Goal: Transaction & Acquisition: Purchase product/service

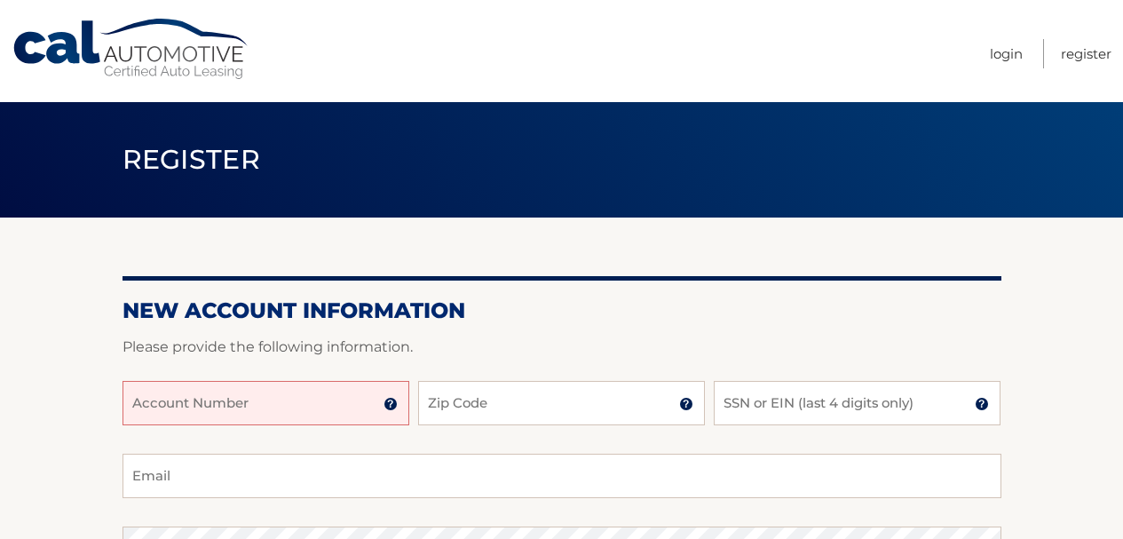
click at [308, 396] on input "Account Number" at bounding box center [266, 403] width 287 height 44
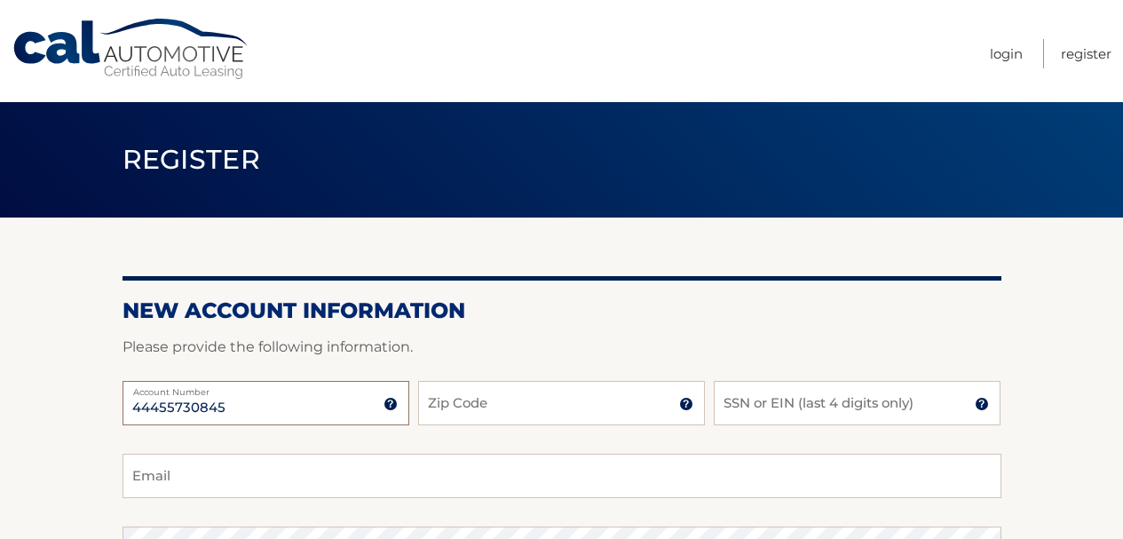
type input "44455730845"
click at [584, 414] on input "Zip Code" at bounding box center [561, 403] width 287 height 44
type input "14224"
type input "boras47@aol.com"
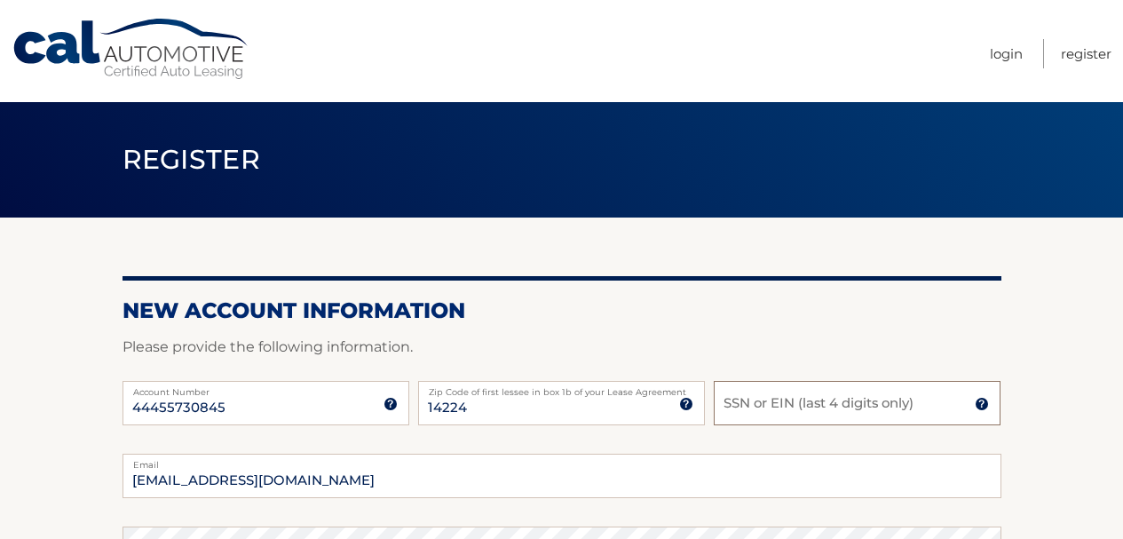
click at [772, 423] on input "SSN or EIN (last 4 digits only)" at bounding box center [857, 403] width 287 height 44
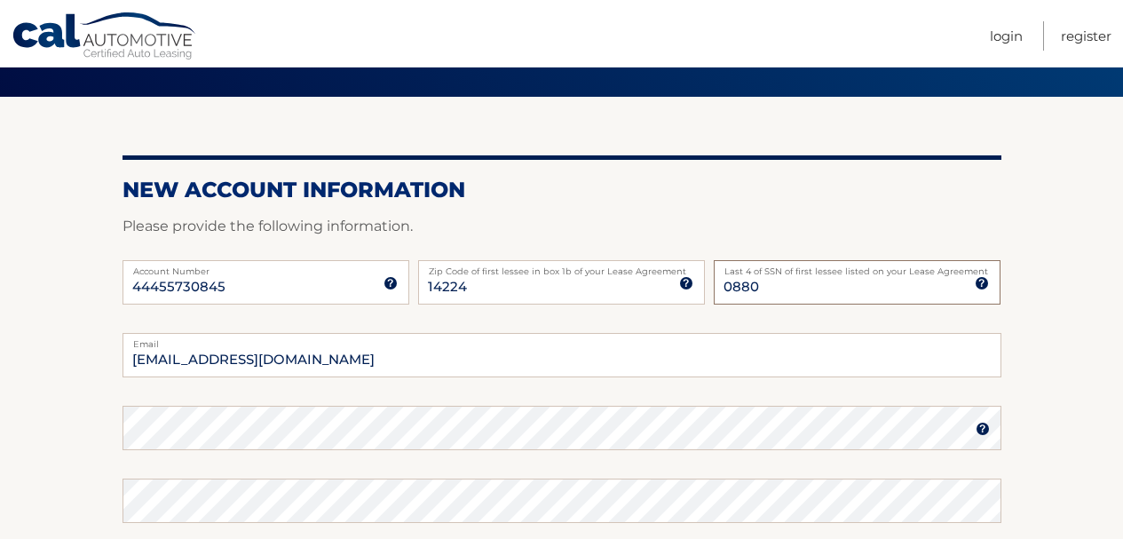
scroll to position [178, 0]
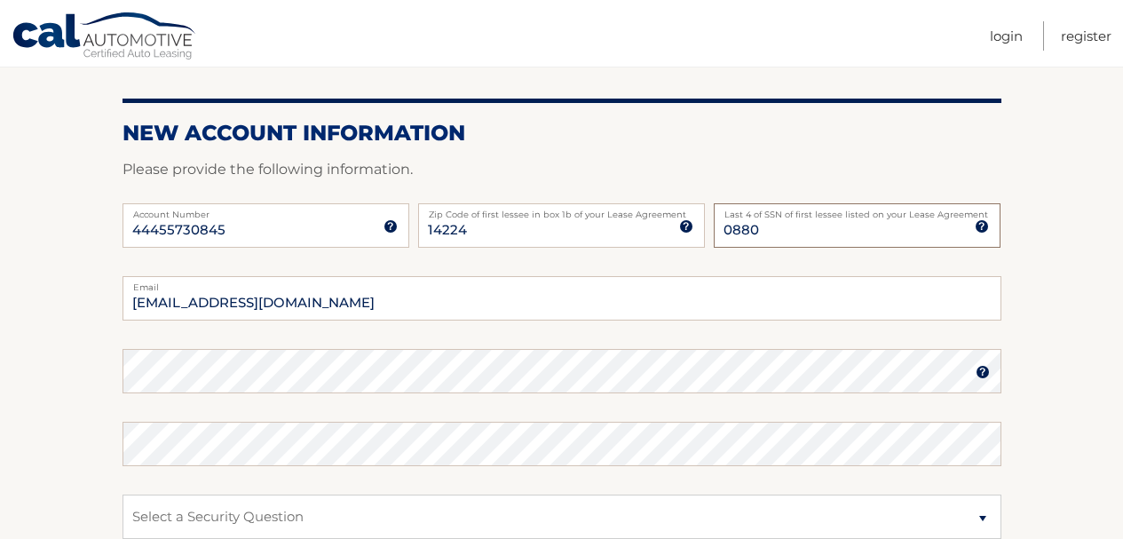
type input "0880"
click at [121, 376] on section "New Account Information Please provide the following information. 44455730845 A…" at bounding box center [561, 386] width 1123 height 693
click at [147, 380] on div "Password" at bounding box center [562, 371] width 879 height 44
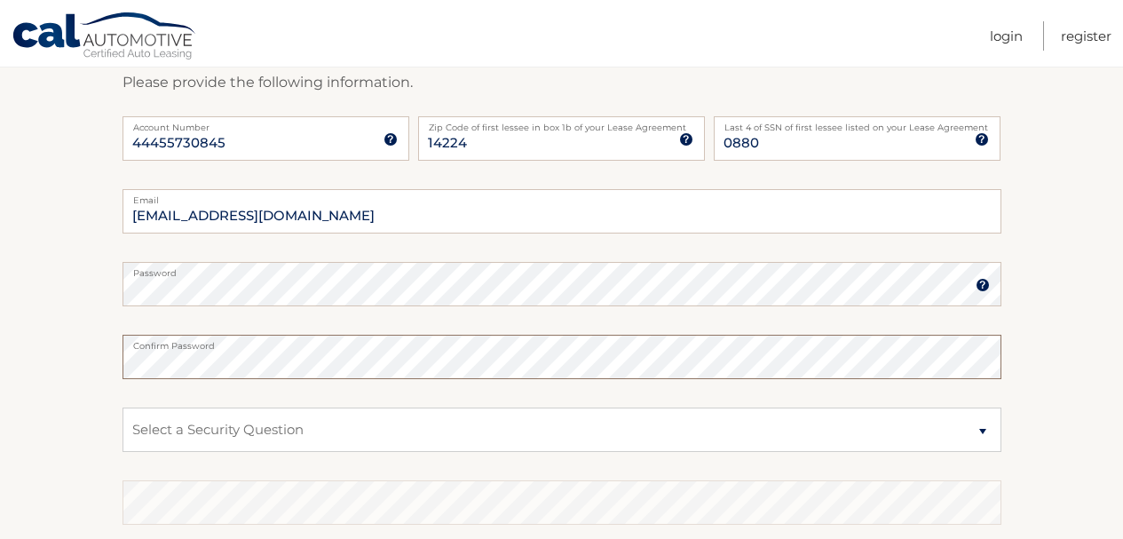
scroll to position [266, 0]
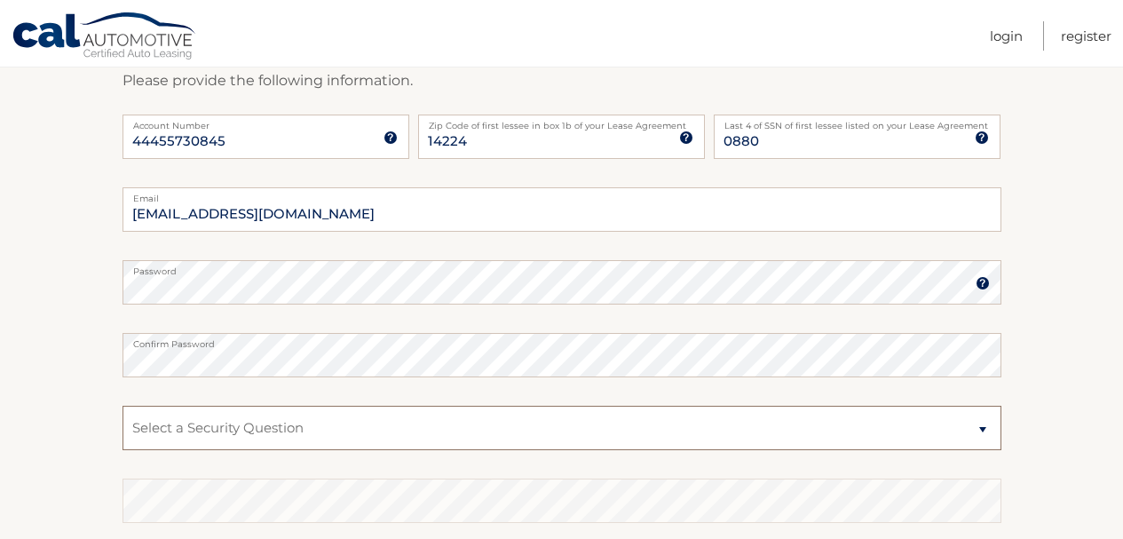
click at [984, 430] on select "Select a Security Question What was the name of your elementary school? What is…" at bounding box center [562, 428] width 879 height 44
select select "2"
click at [123, 406] on select "Select a Security Question What was the name of your elementary school? What is…" at bounding box center [562, 428] width 879 height 44
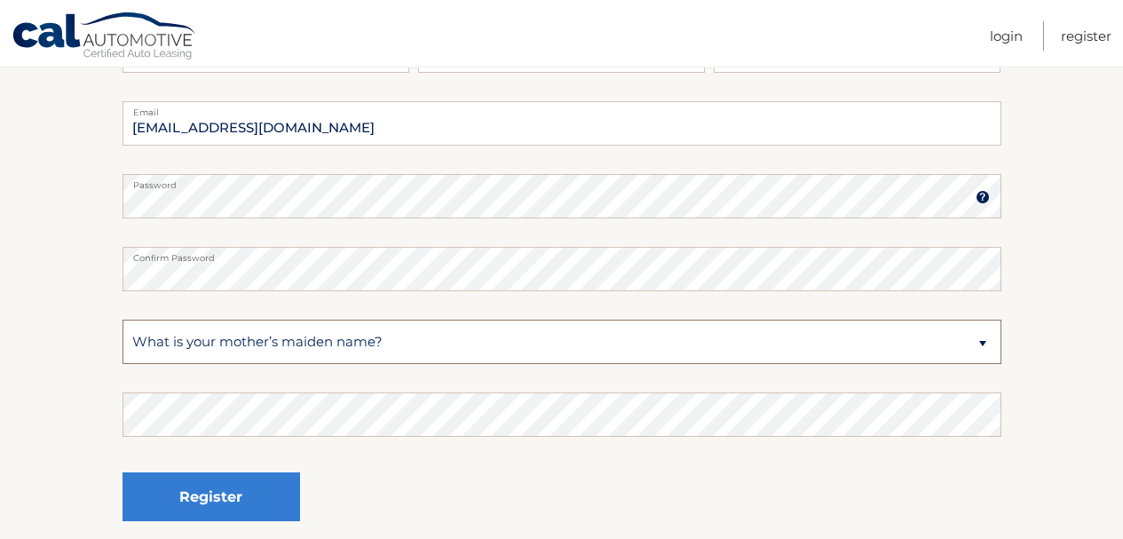
scroll to position [355, 0]
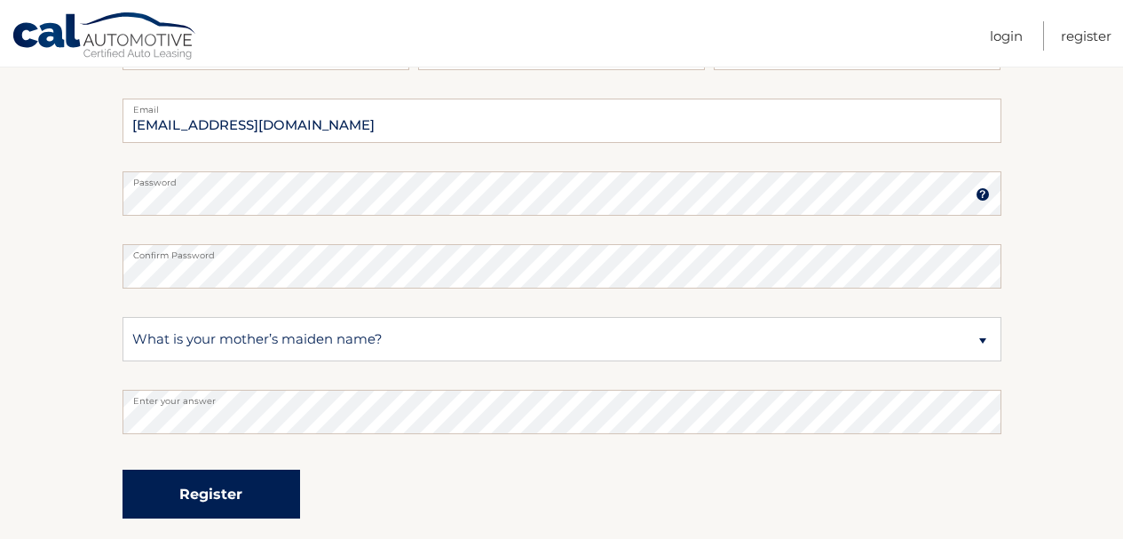
click at [244, 486] on button "Register" at bounding box center [212, 494] width 178 height 49
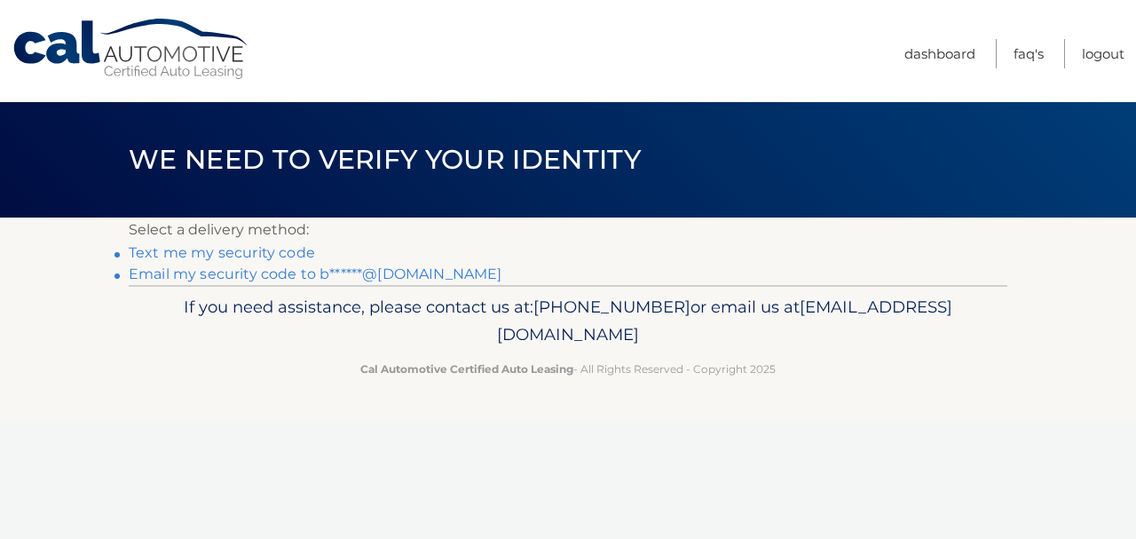
click at [287, 251] on link "Text me my security code" at bounding box center [222, 252] width 186 height 17
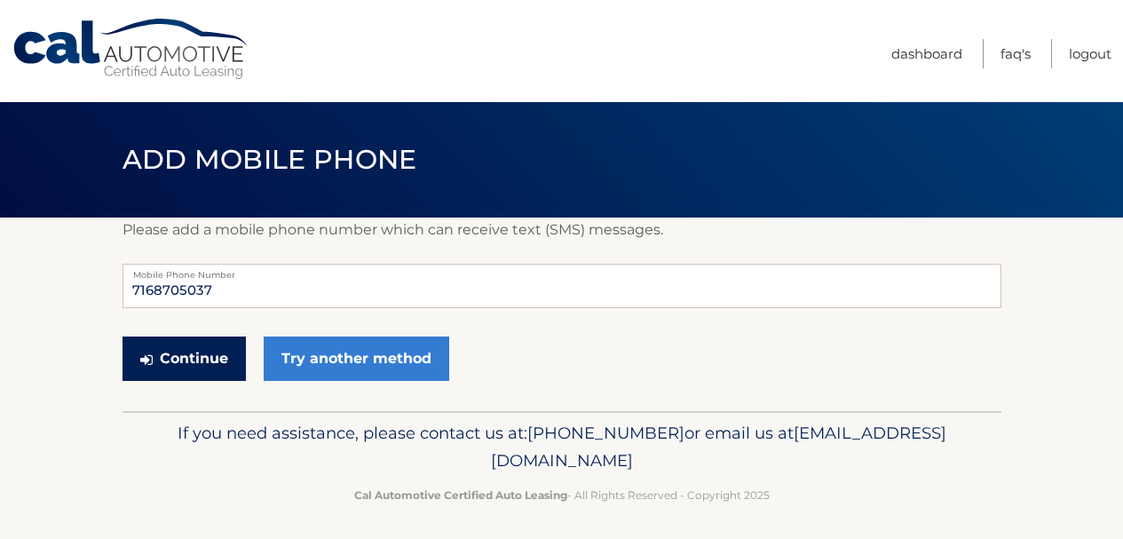
click at [211, 346] on button "Continue" at bounding box center [184, 358] width 123 height 44
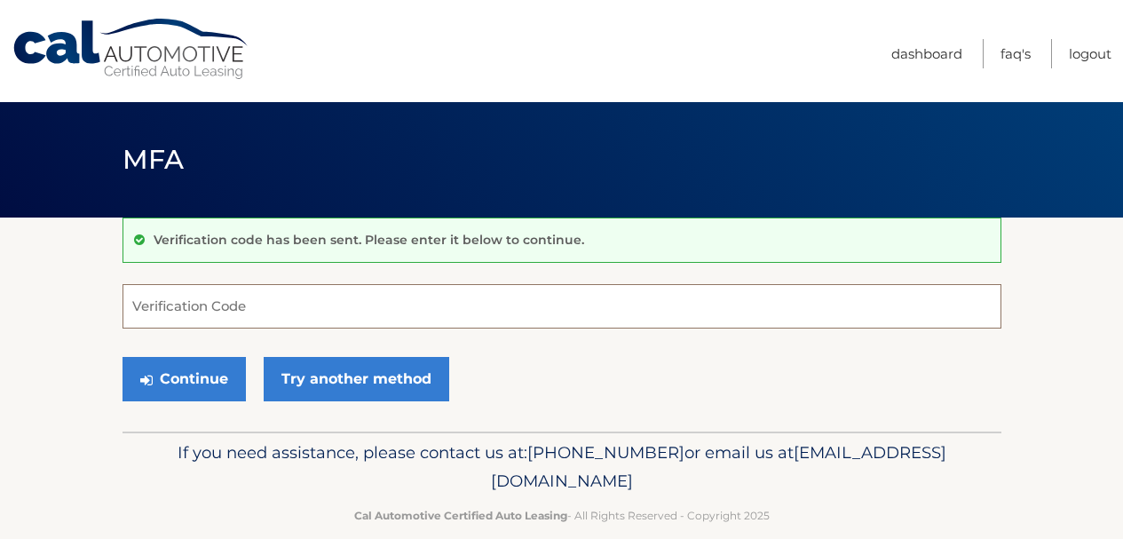
click at [323, 305] on input "Verification Code" at bounding box center [562, 306] width 879 height 44
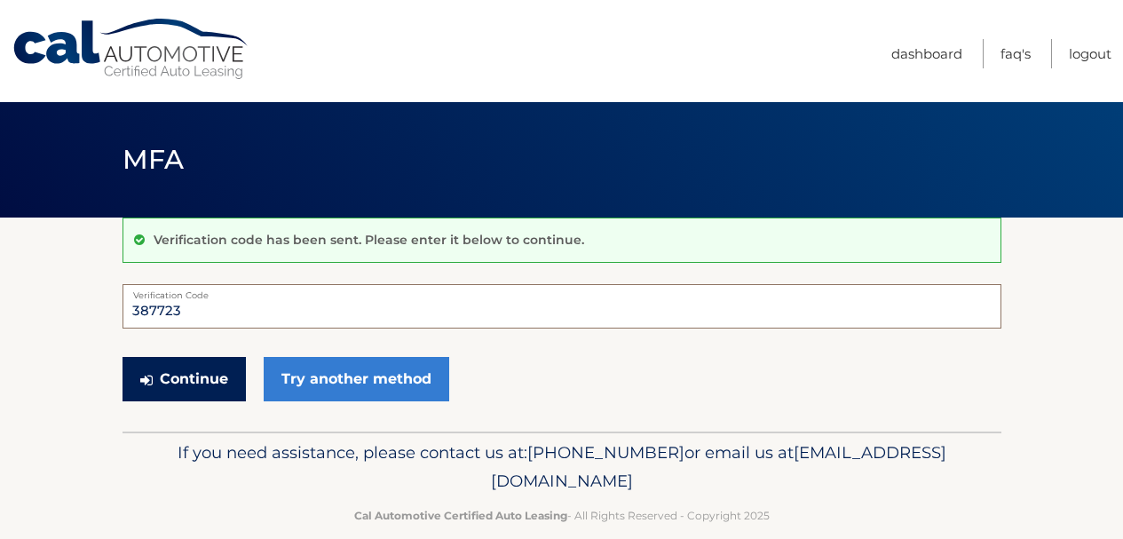
type input "387723"
click at [193, 369] on button "Continue" at bounding box center [184, 379] width 123 height 44
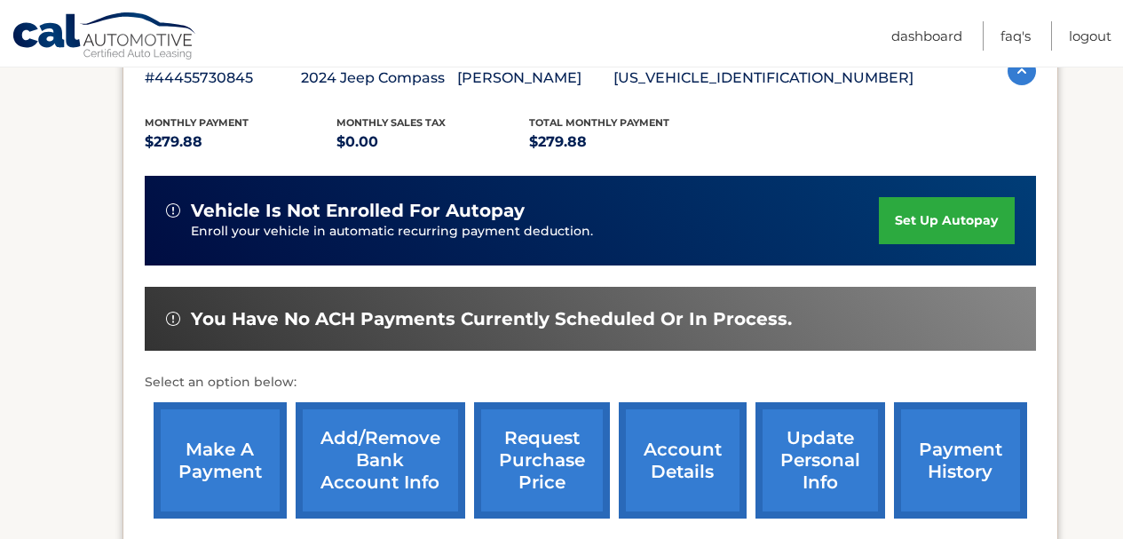
scroll to position [355, 0]
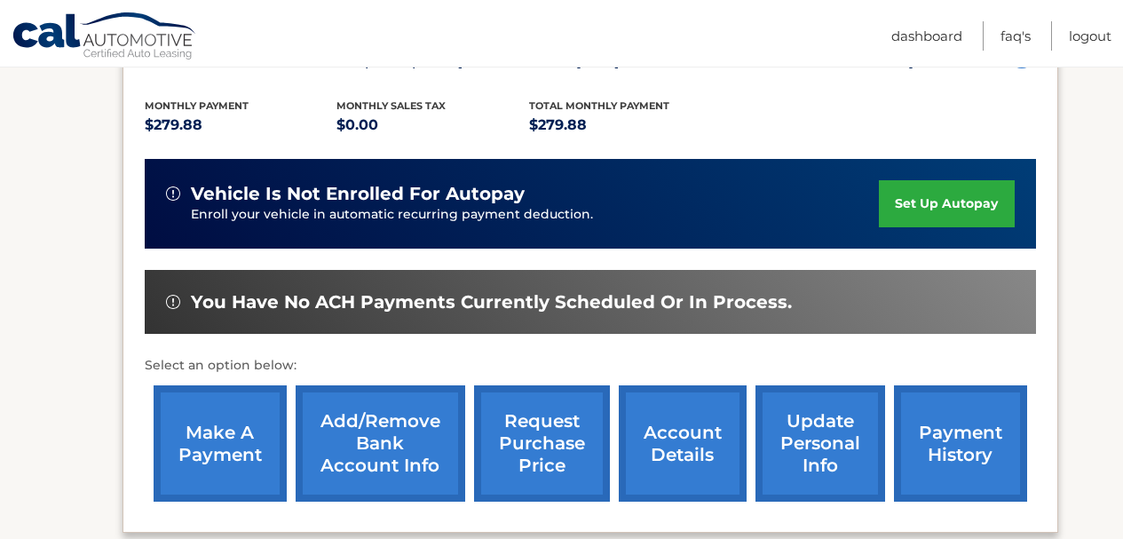
click at [357, 436] on link "Add/Remove bank account info" at bounding box center [381, 443] width 170 height 116
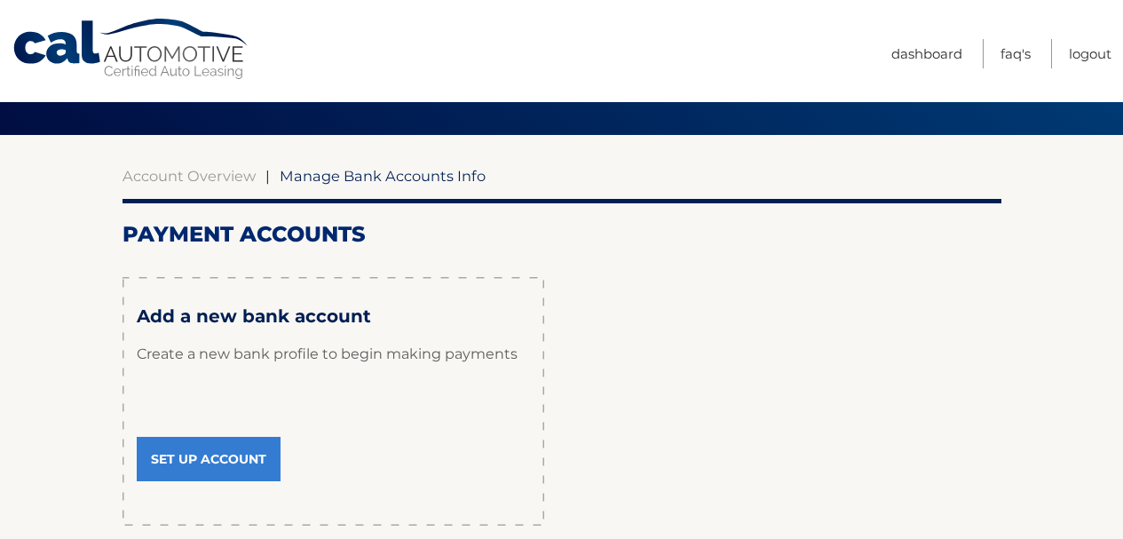
scroll to position [89, 0]
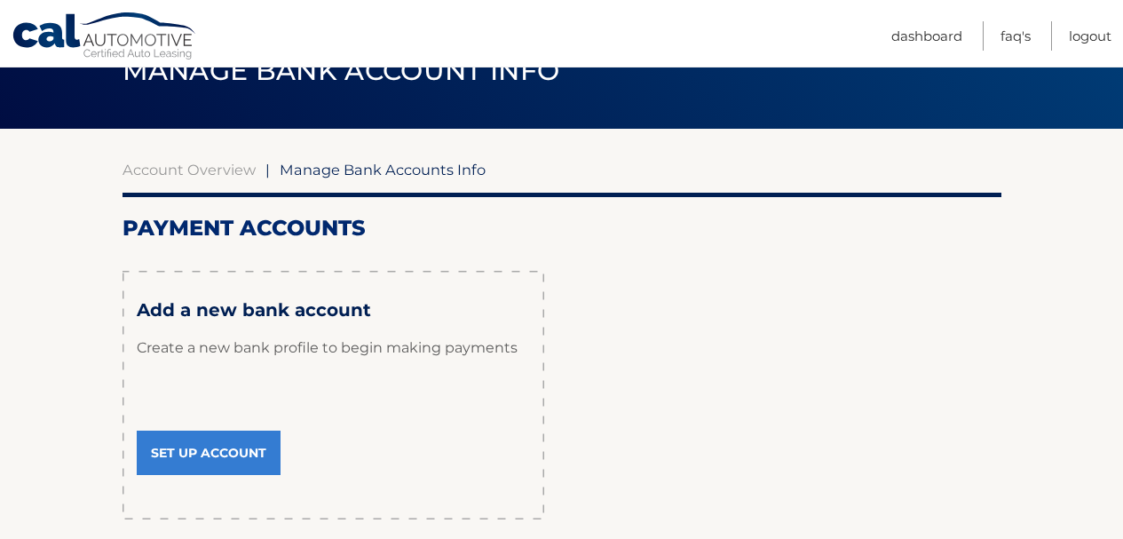
click at [243, 457] on link "Set Up Account" at bounding box center [209, 453] width 144 height 44
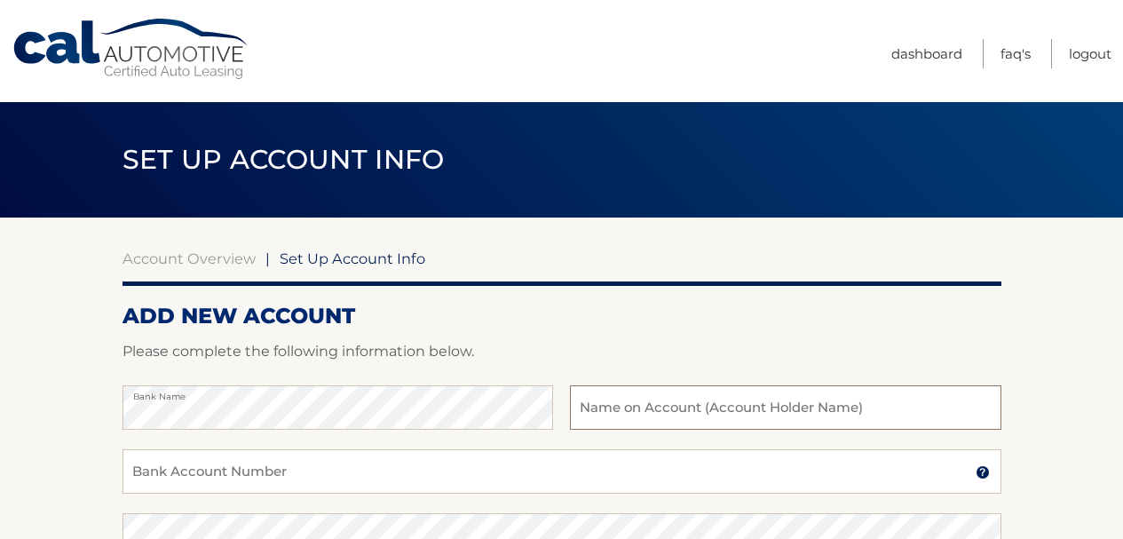
click at [880, 399] on input "text" at bounding box center [785, 407] width 431 height 44
type input "[PERSON_NAME]"
click at [302, 470] on input "Bank Account Number" at bounding box center [562, 471] width 879 height 44
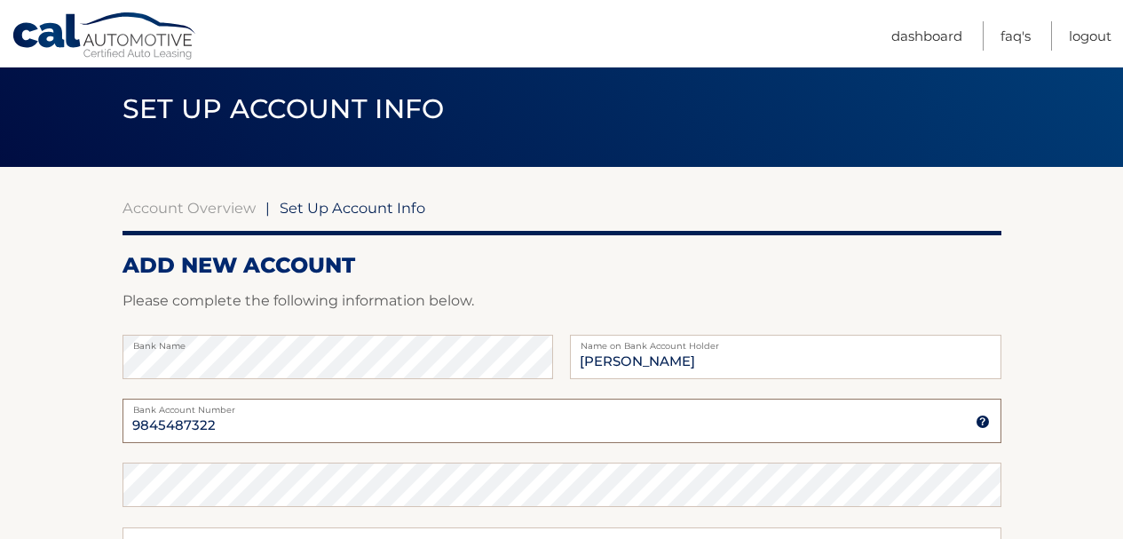
scroll to position [178, 0]
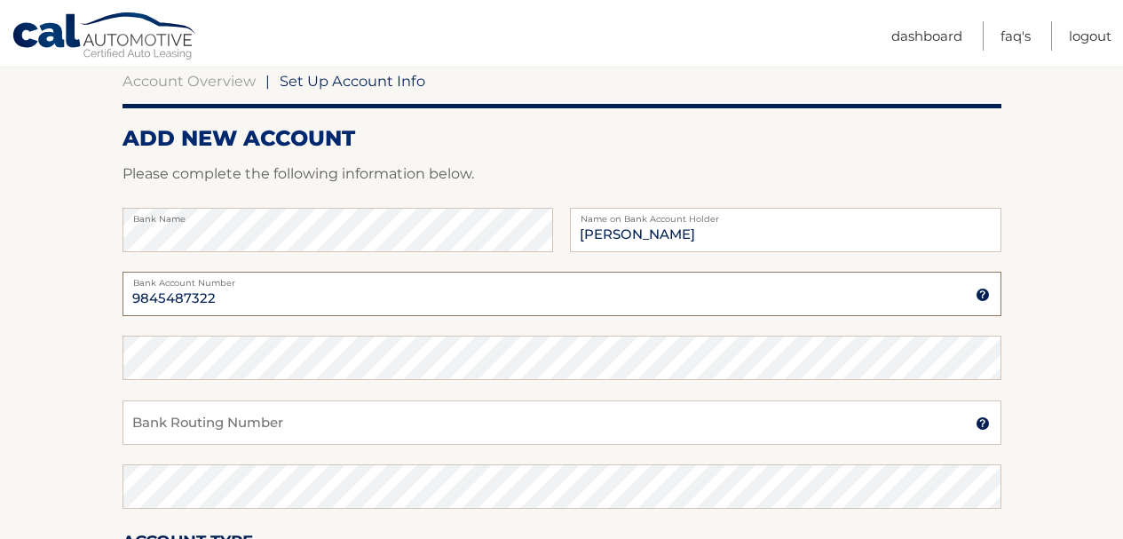
type input "9845487322"
click at [392, 415] on input "Bank Routing Number" at bounding box center [562, 422] width 879 height 44
type input "022000046"
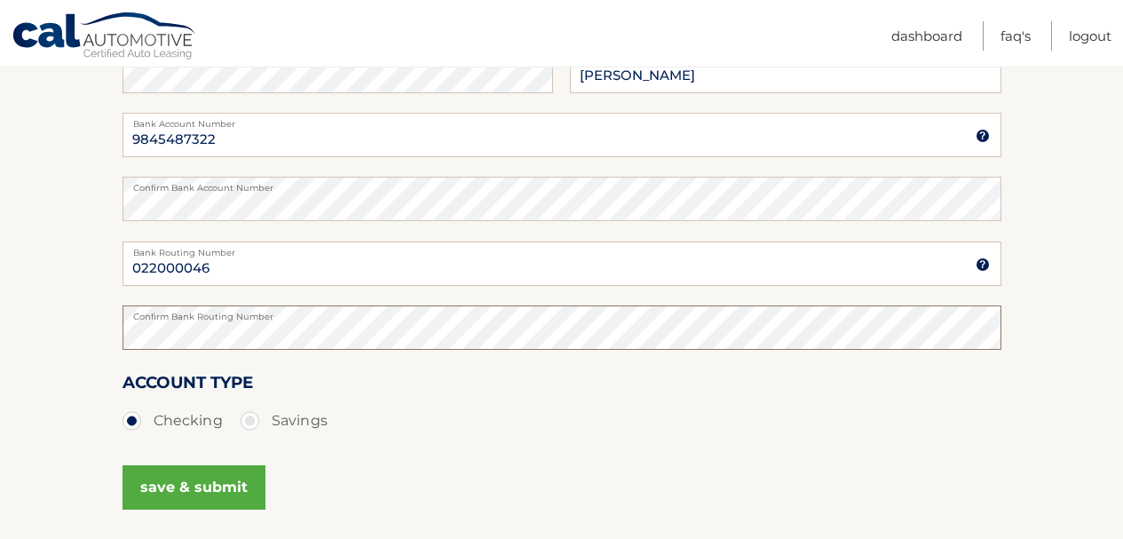
scroll to position [444, 0]
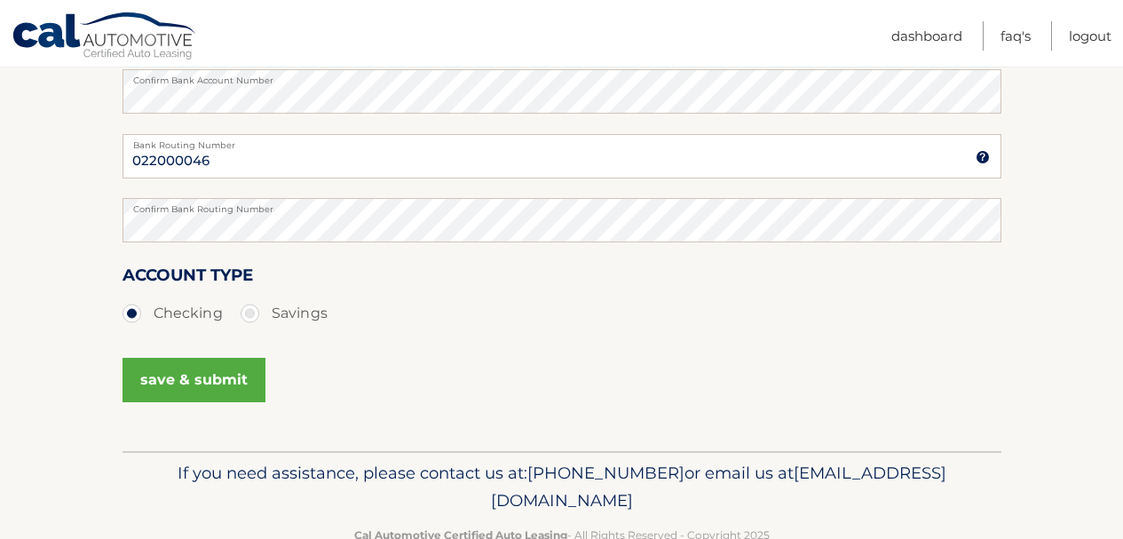
click at [210, 384] on button "save & submit" at bounding box center [194, 380] width 143 height 44
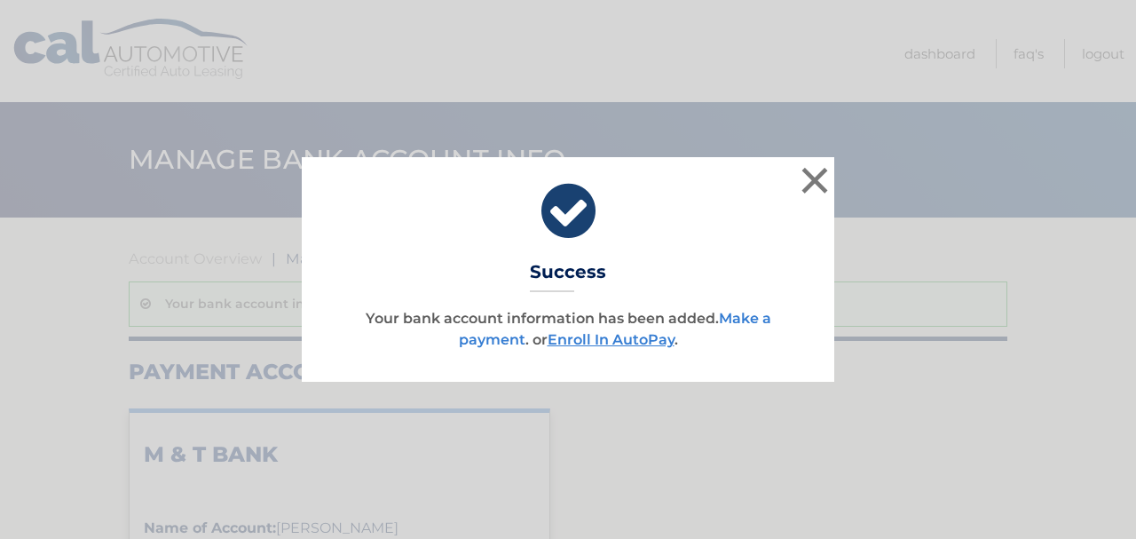
click at [487, 339] on link "Make a payment" at bounding box center [615, 329] width 313 height 38
click at [811, 171] on button "×" at bounding box center [815, 180] width 36 height 36
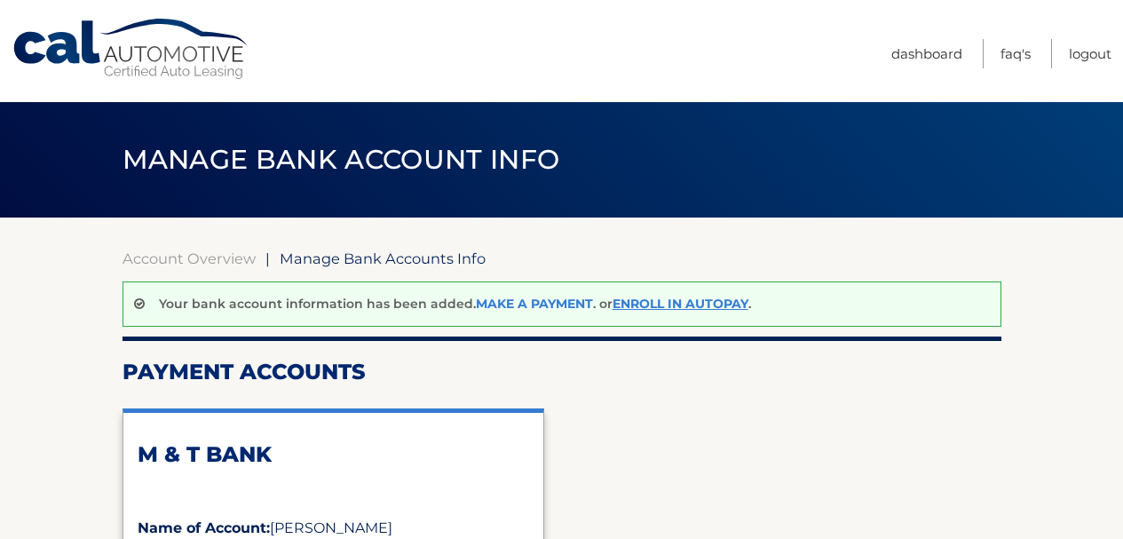
click at [525, 304] on link "Make a payment" at bounding box center [534, 304] width 117 height 16
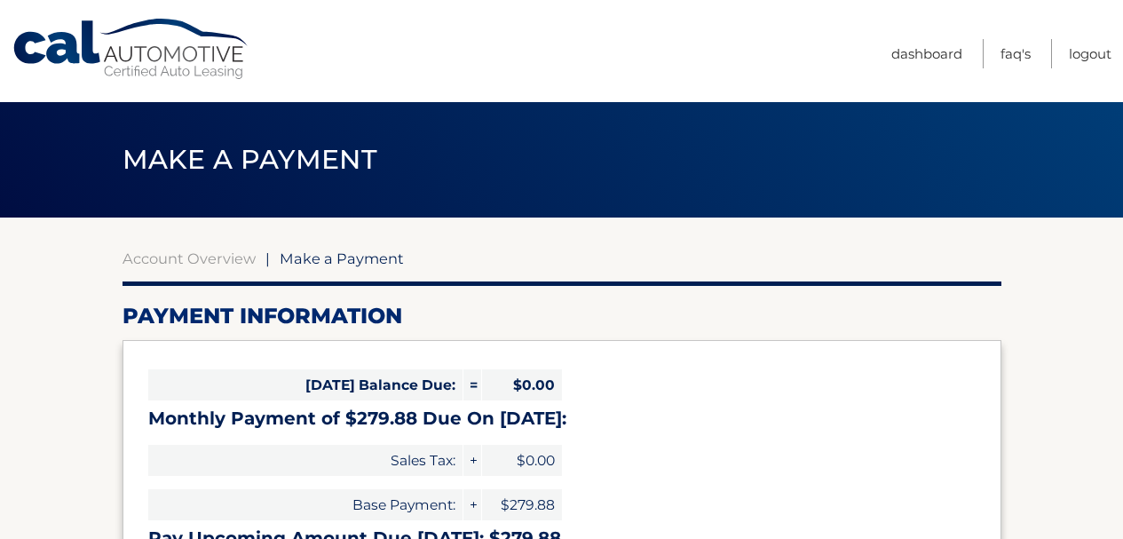
select select "MDljYjUwMTQtNGVjNy00NDYyLTlkNjYtZjEzMTJiZWM4YmEy"
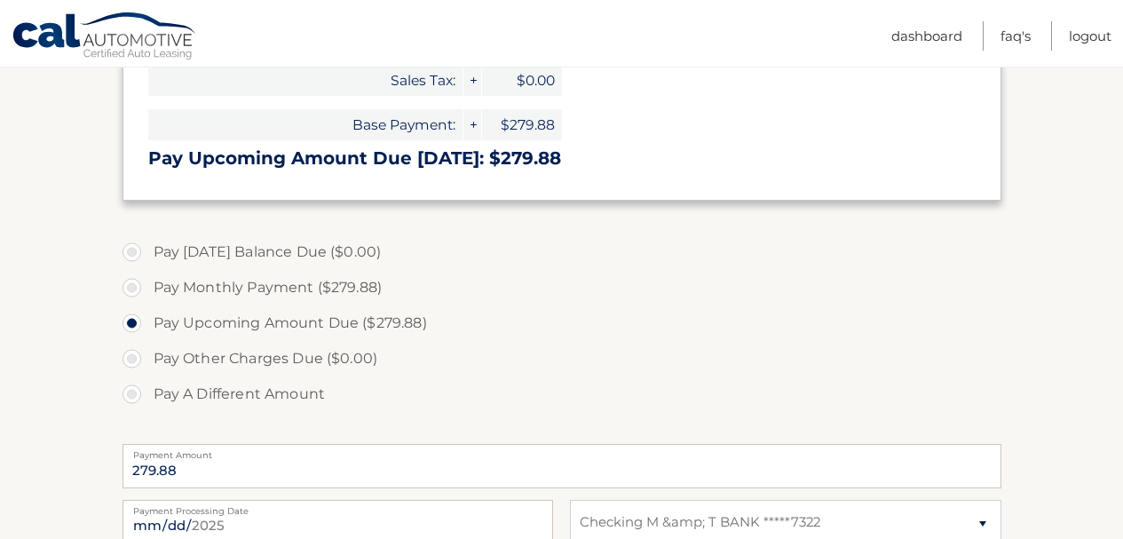
scroll to position [444, 0]
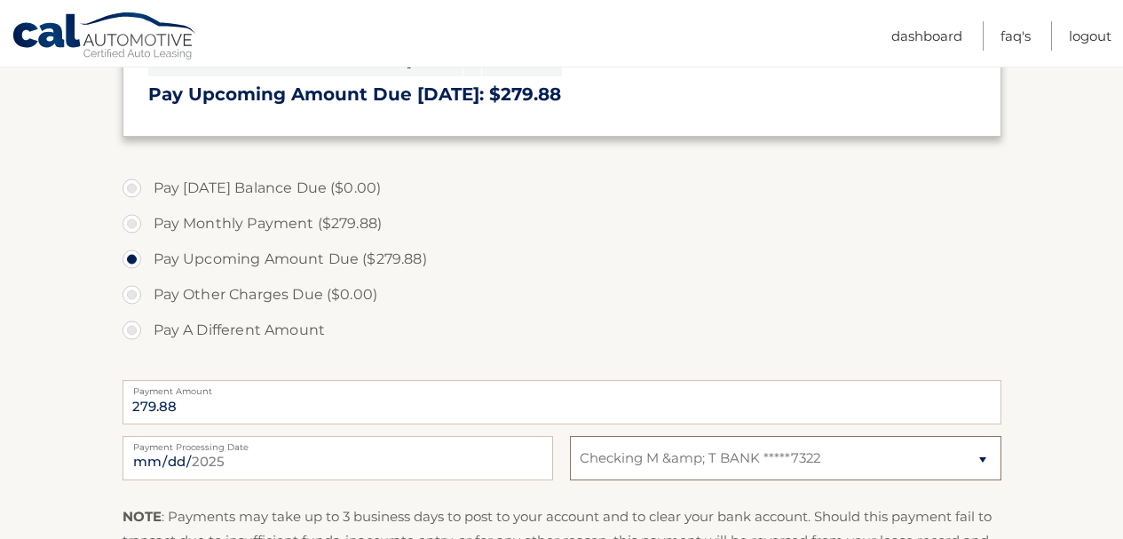
click at [983, 460] on select "Select Bank Account Checking M &amp; T BANK *****7322" at bounding box center [785, 458] width 431 height 44
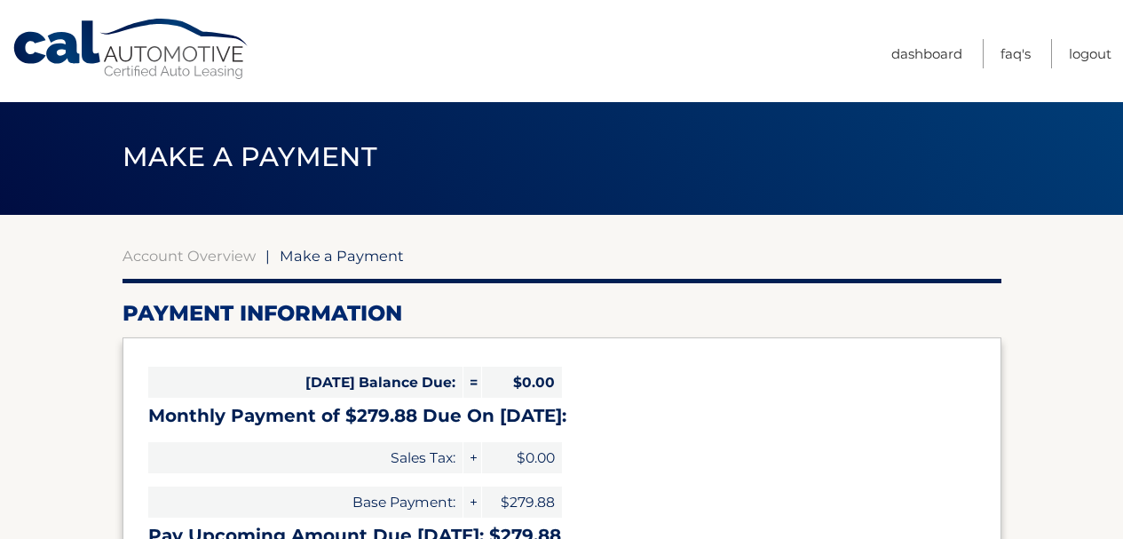
scroll to position [0, 0]
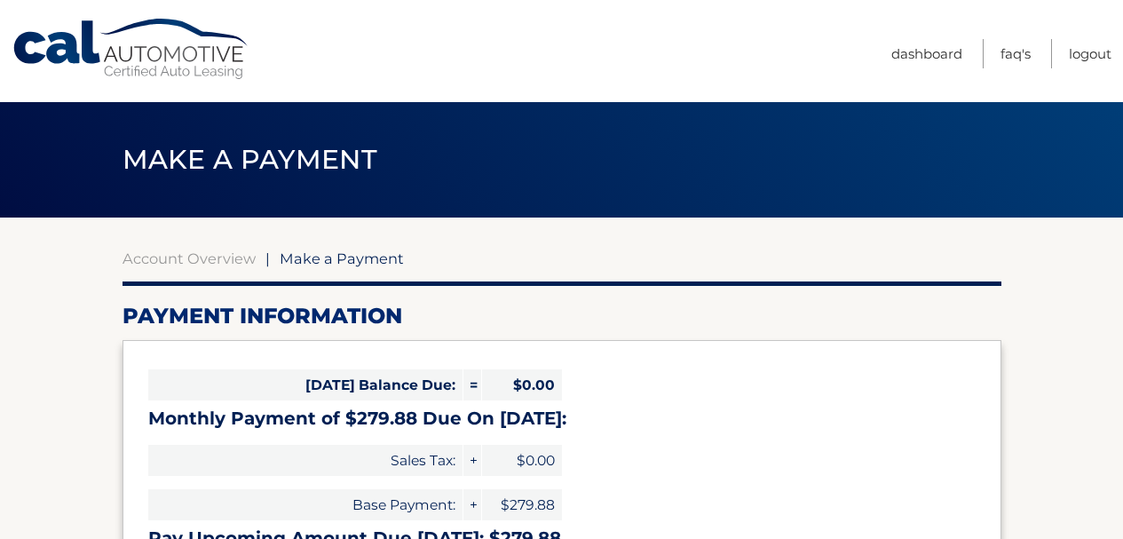
select select "MDljYjUwMTQtNGVjNy00NDYyLTlkNjYtZjEzMTJiZWM4YmEy"
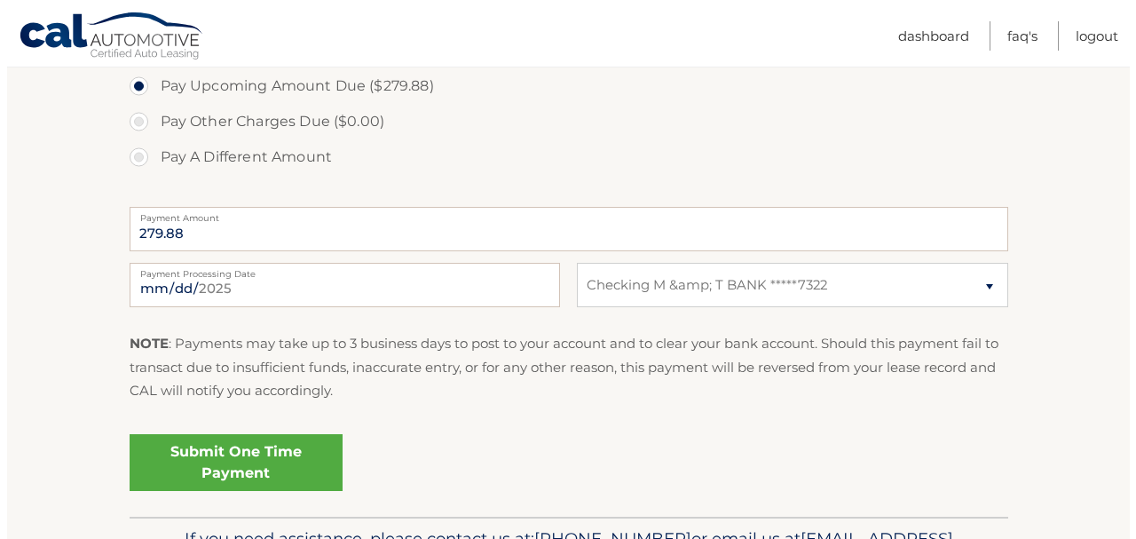
scroll to position [621, 0]
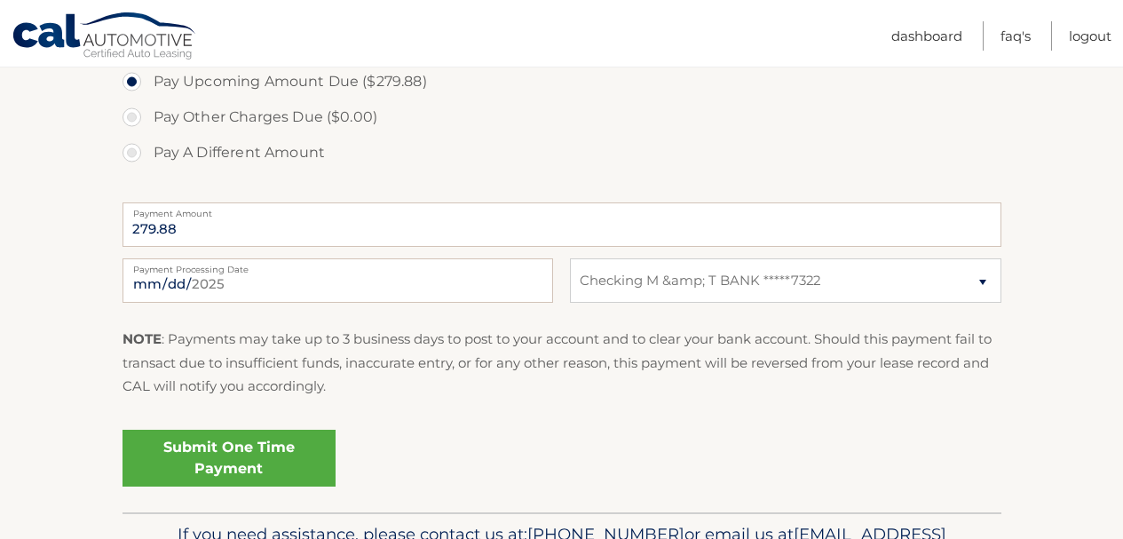
click at [241, 465] on link "Submit One Time Payment" at bounding box center [229, 458] width 213 height 57
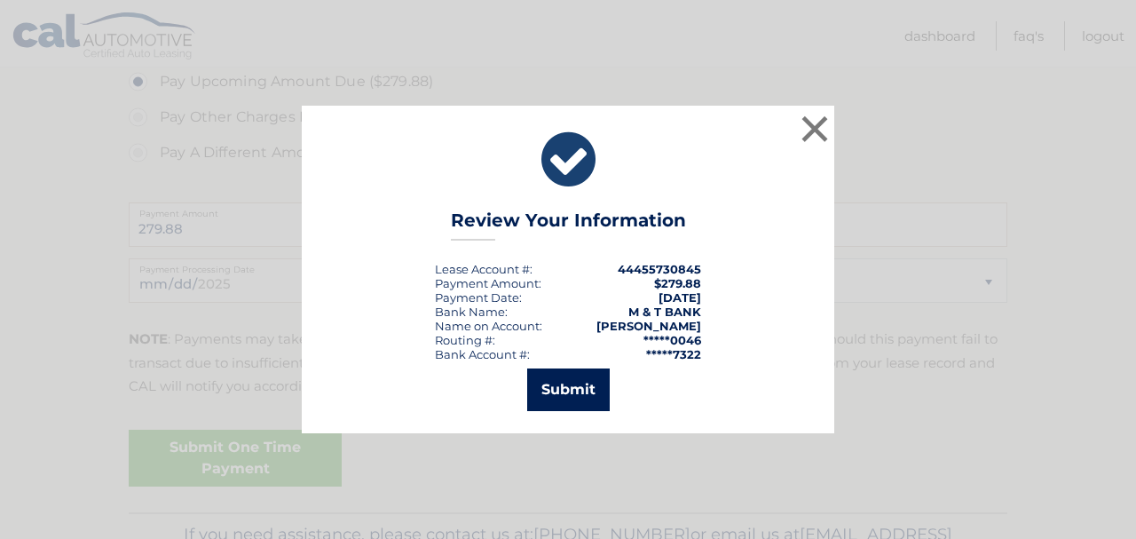
click at [546, 390] on button "Submit" at bounding box center [568, 389] width 83 height 43
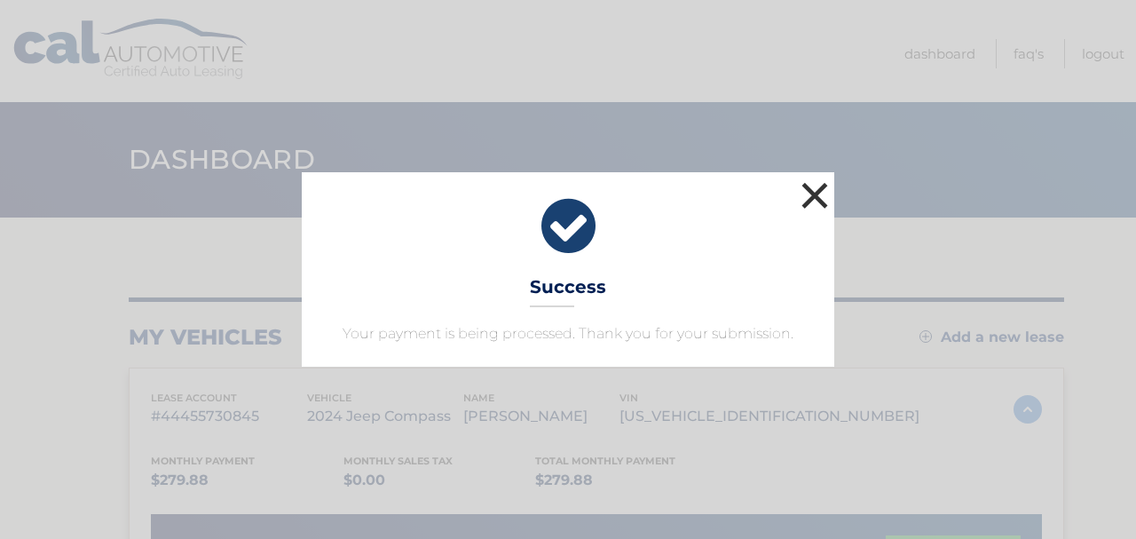
click at [814, 190] on button "×" at bounding box center [815, 196] width 36 height 36
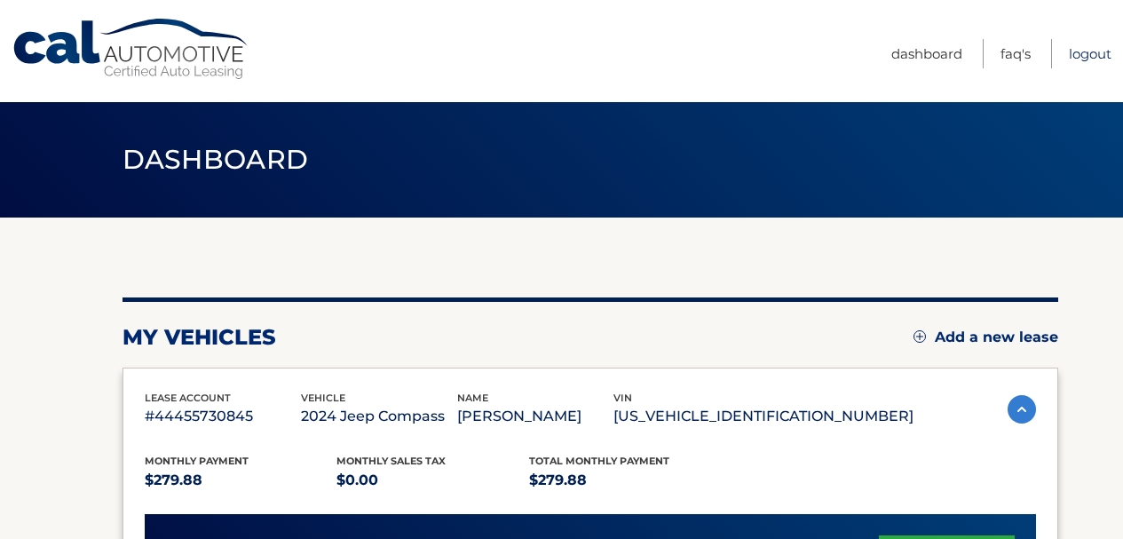
click at [1094, 58] on link "Logout" at bounding box center [1090, 53] width 43 height 29
